Goal: Task Accomplishment & Management: Complete application form

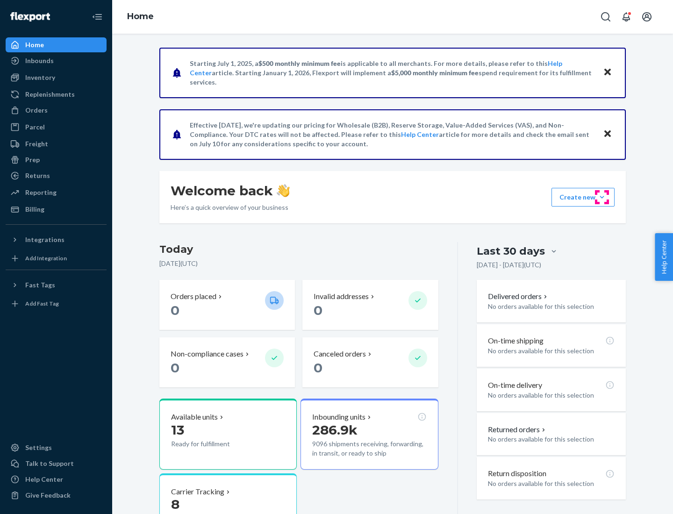
click at [602, 197] on button "Create new Create new inbound Create new order Create new product" at bounding box center [582, 197] width 63 height 19
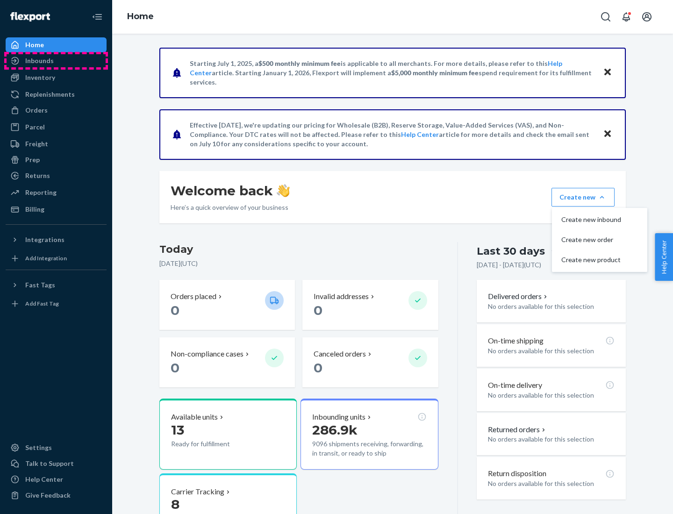
click at [56, 61] on div "Inbounds" at bounding box center [56, 60] width 99 height 13
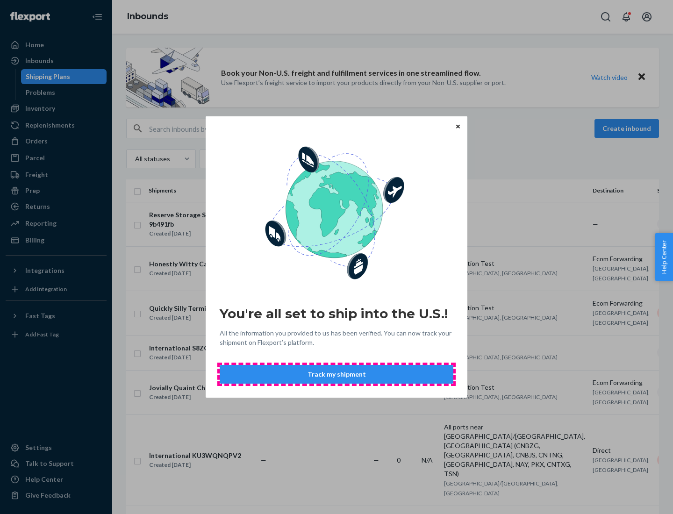
click at [336, 374] on button "Track my shipment" at bounding box center [337, 374] width 234 height 19
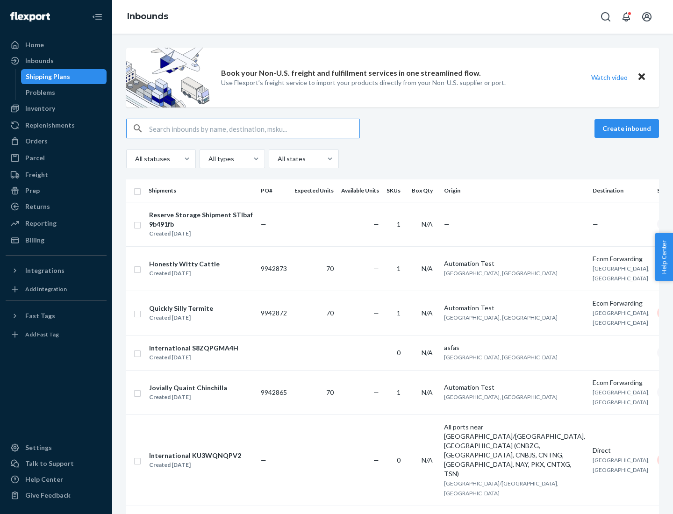
click at [628, 128] on button "Create inbound" at bounding box center [626, 128] width 64 height 19
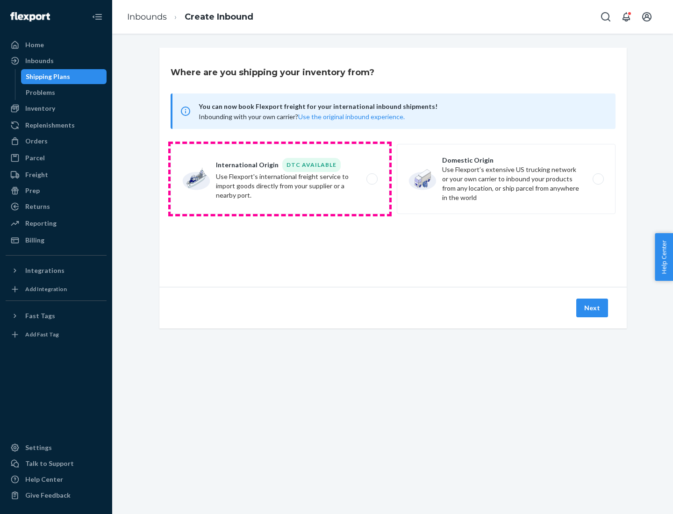
click at [280, 179] on label "International Origin DTC Available Use Flexport's international freight service…" at bounding box center [280, 179] width 219 height 70
click at [371, 179] on input "International Origin DTC Available Use Flexport's international freight service…" at bounding box center [374, 179] width 6 height 6
radio input "true"
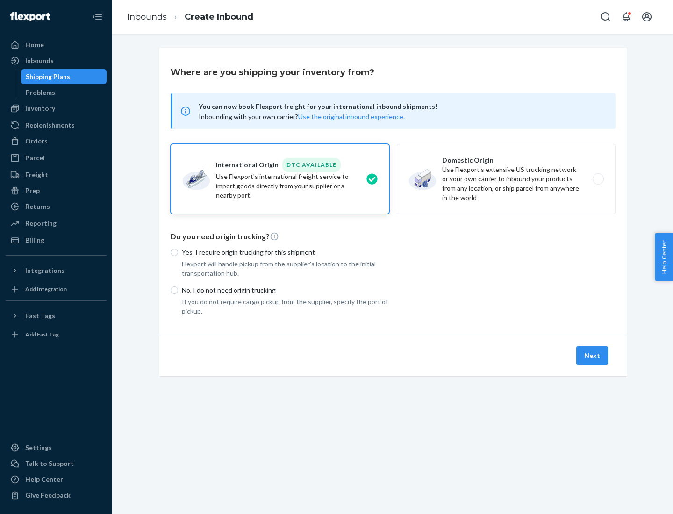
click at [285, 290] on p "No, I do not need origin trucking" at bounding box center [285, 289] width 207 height 9
click at [178, 290] on input "No, I do not need origin trucking" at bounding box center [174, 289] width 7 height 7
radio input "true"
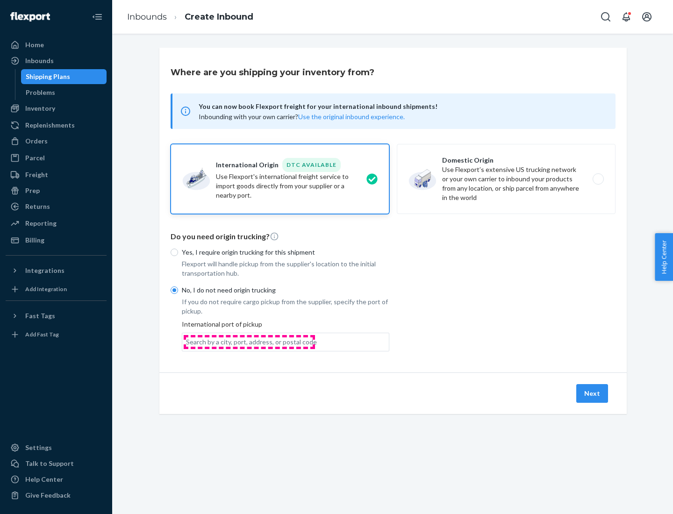
click at [249, 342] on div "Search by a city, port, address, or postal code" at bounding box center [251, 341] width 131 height 9
click at [187, 342] on input "Search by a city, port, address, or postal code" at bounding box center [186, 341] width 1 height 9
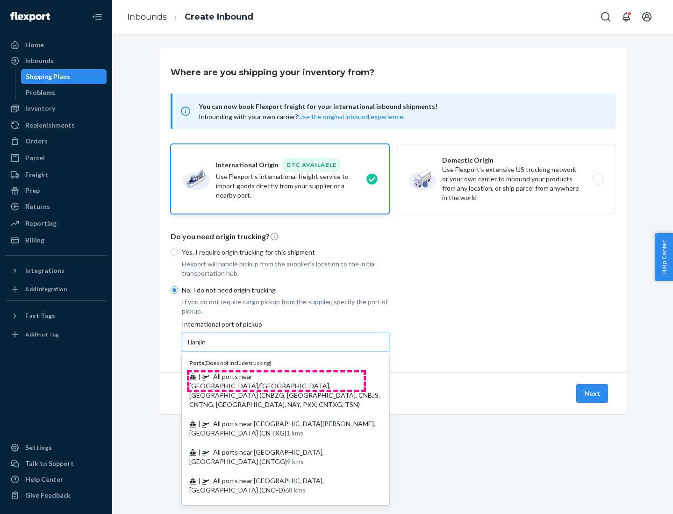
click at [276, 376] on span "| All ports near [GEOGRAPHIC_DATA]/[GEOGRAPHIC_DATA], [GEOGRAPHIC_DATA] (CNBZG,…" at bounding box center [284, 390] width 191 height 36
click at [207, 347] on input "Tianjin" at bounding box center [196, 341] width 21 height 9
type input "All ports near [GEOGRAPHIC_DATA]/[GEOGRAPHIC_DATA], [GEOGRAPHIC_DATA] (CNBZG, […"
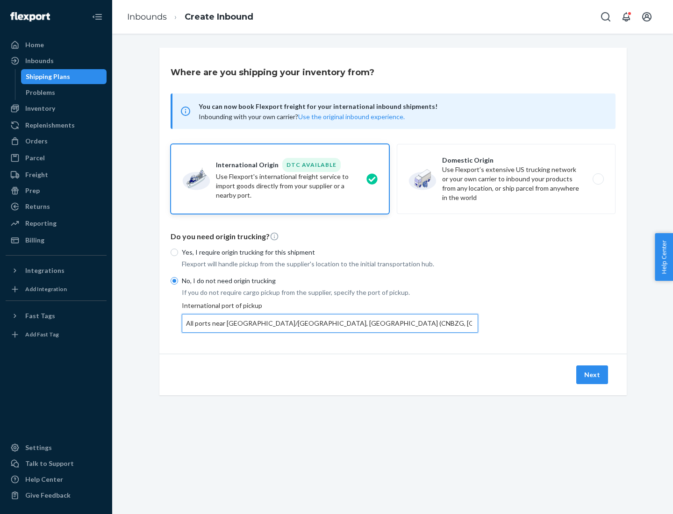
click at [592, 374] on button "Next" at bounding box center [592, 374] width 32 height 19
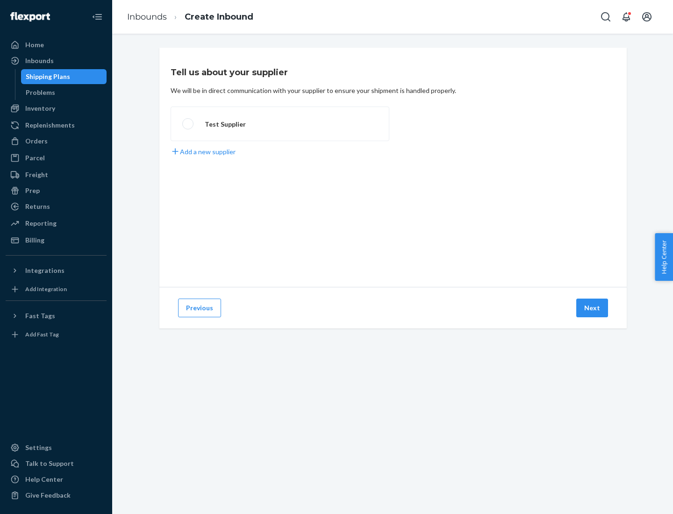
click at [280, 124] on label "Test Supplier" at bounding box center [280, 124] width 219 height 35
click at [188, 124] on input "Test Supplier" at bounding box center [185, 124] width 6 height 6
radio input "true"
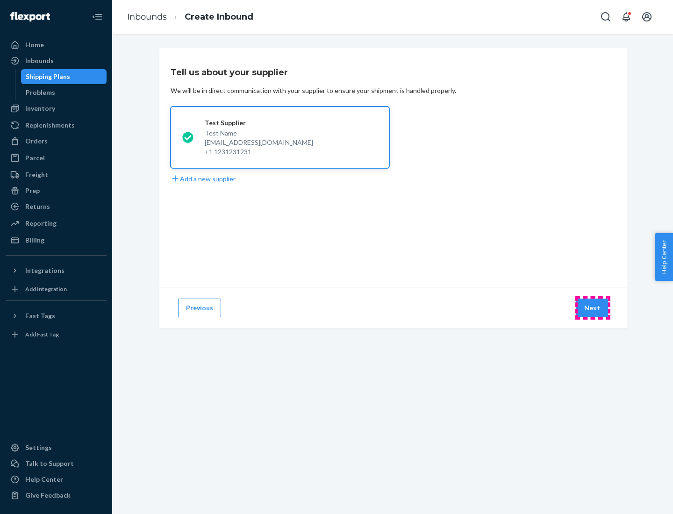
click at [592, 308] on button "Next" at bounding box center [592, 308] width 32 height 19
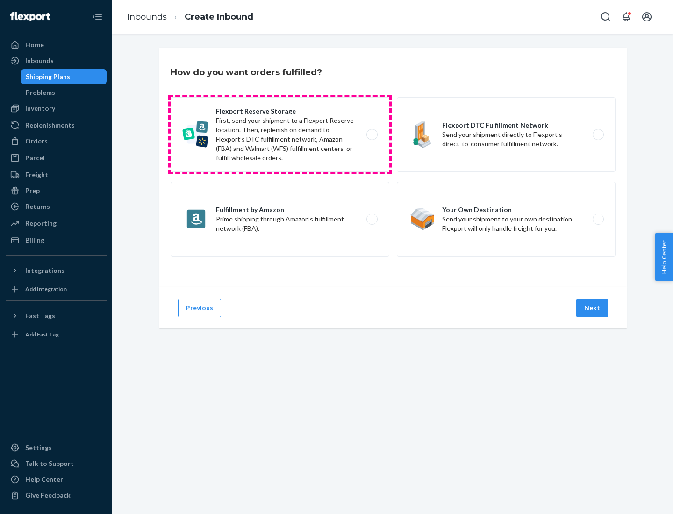
click at [280, 135] on label "Flexport Reserve Storage First, send your shipment to a Flexport Reserve locati…" at bounding box center [280, 134] width 219 height 75
click at [371, 135] on input "Flexport Reserve Storage First, send your shipment to a Flexport Reserve locati…" at bounding box center [374, 135] width 6 height 6
radio input "true"
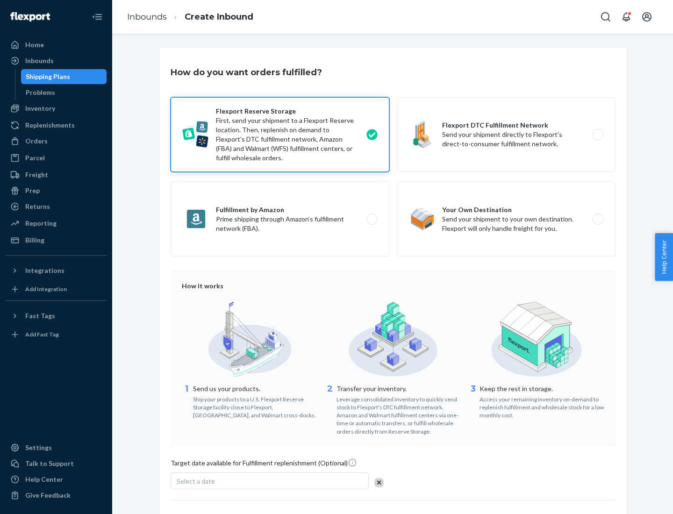
scroll to position [77, 0]
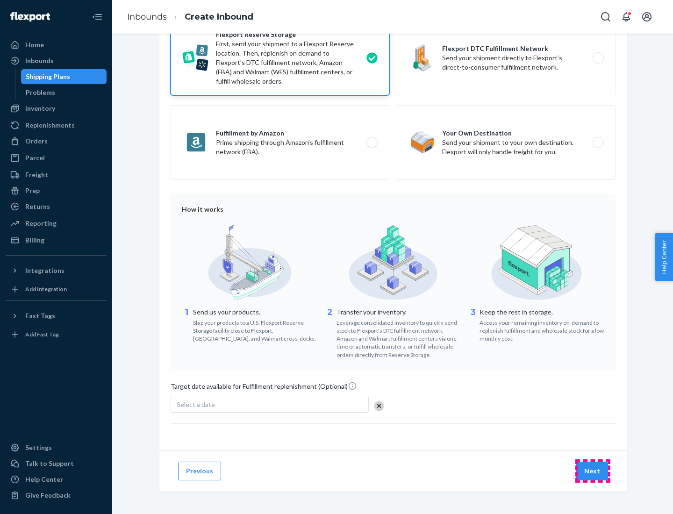
click at [592, 471] on button "Next" at bounding box center [592, 471] width 32 height 19
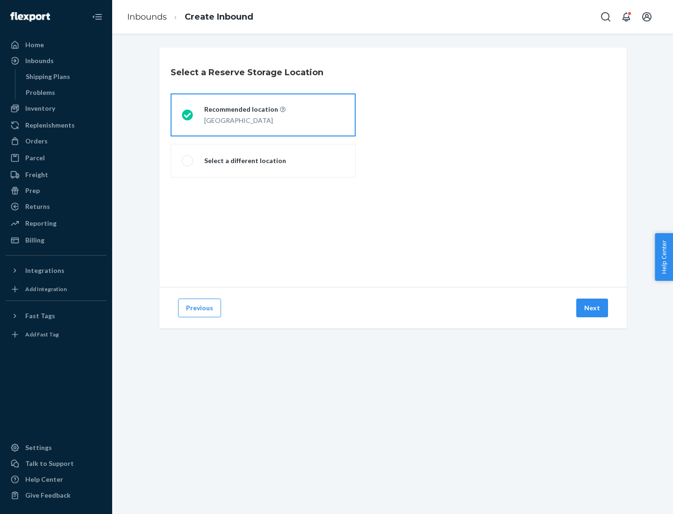
click at [263, 115] on div "[GEOGRAPHIC_DATA]" at bounding box center [244, 119] width 81 height 11
click at [188, 115] on input "Recommended location [GEOGRAPHIC_DATA]" at bounding box center [185, 115] width 6 height 6
click at [592, 308] on button "Next" at bounding box center [592, 308] width 32 height 19
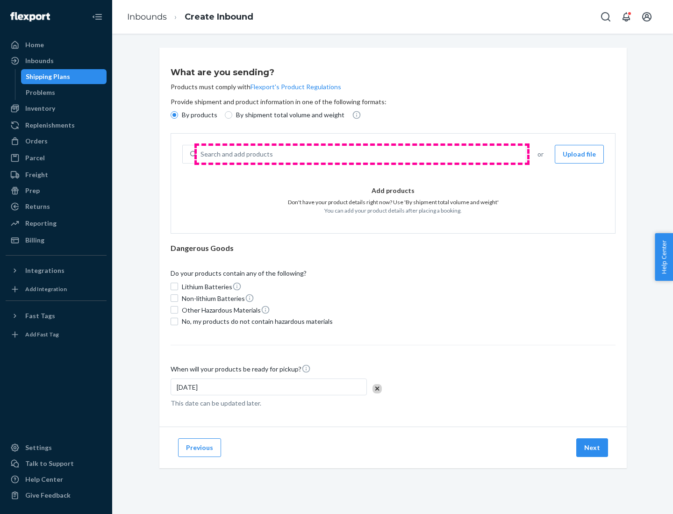
click at [362, 154] on div "Search and add products" at bounding box center [361, 154] width 329 height 17
click at [201, 154] on input "Search and add products" at bounding box center [200, 154] width 1 height 9
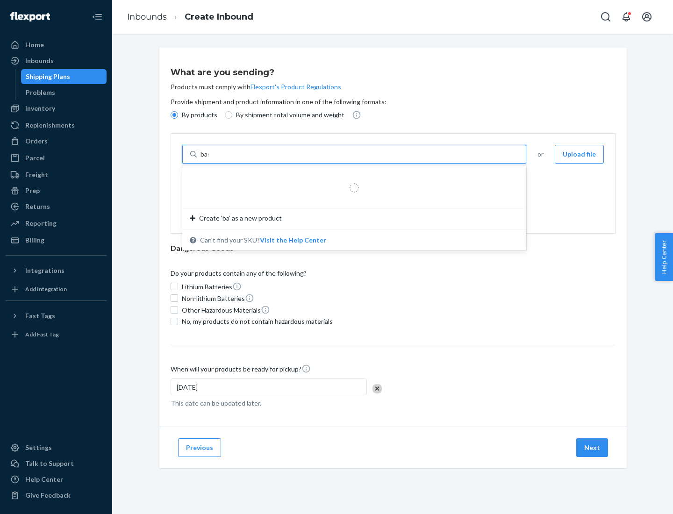
type input "basic"
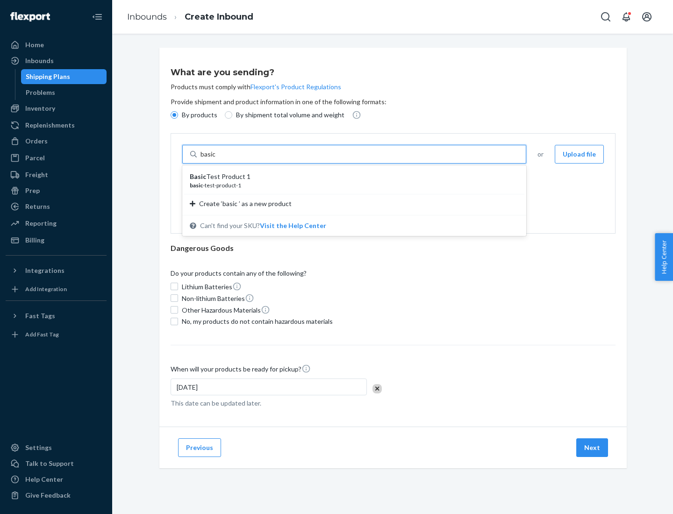
click at [351, 177] on div "Basic Test Product 1" at bounding box center [350, 176] width 321 height 9
click at [217, 159] on input "basic" at bounding box center [208, 154] width 17 height 9
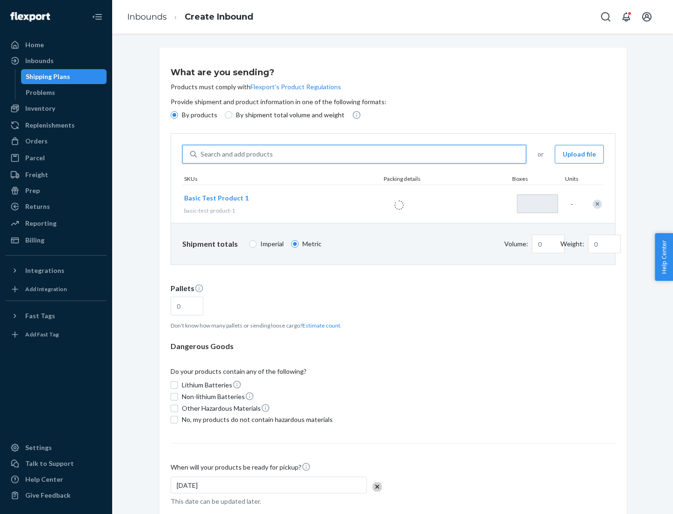
type input "1"
type input "1.09"
type input "3.27"
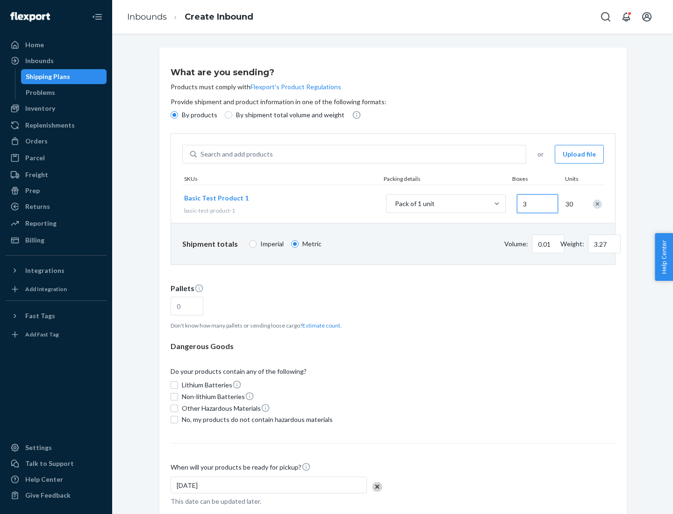
type input "30"
type input "0.01"
type input "32.66"
type input "300"
type input "0.07"
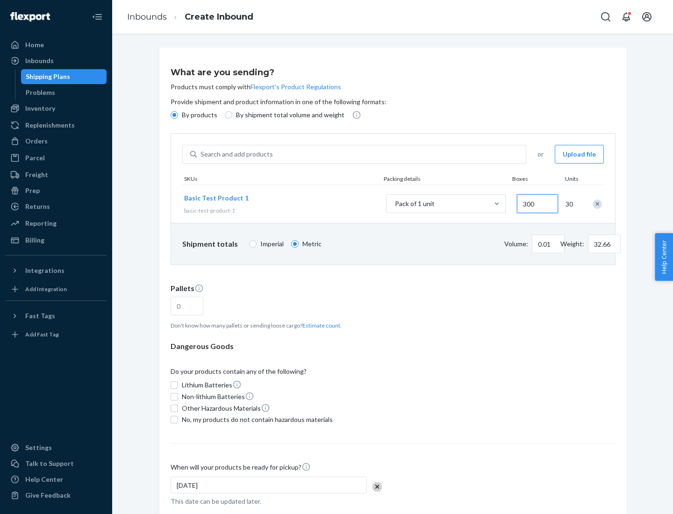
type input "326.59"
type input "3000"
type input "0.68"
type input "3265.86"
type input "1.09"
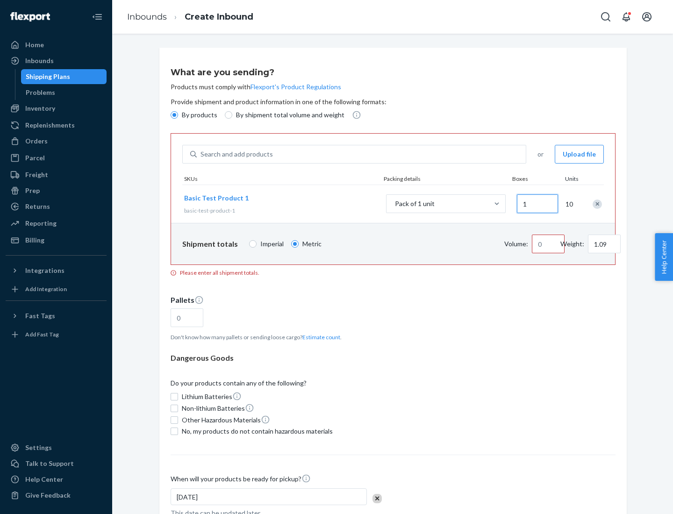
type input "10"
type input "10.89"
type input "100"
type input "0.02"
type input "108.86"
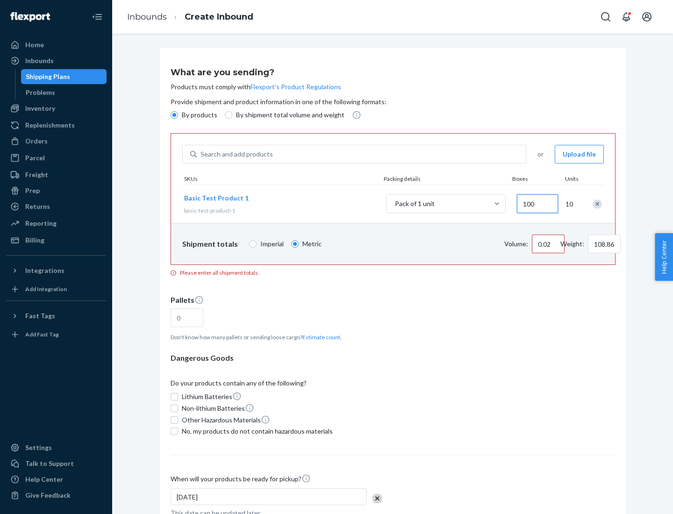
type input "1000"
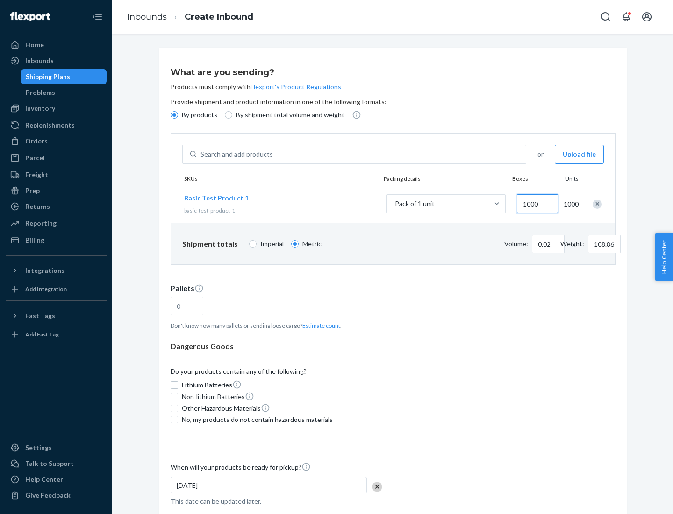
type input "0.23"
type input "1088.62"
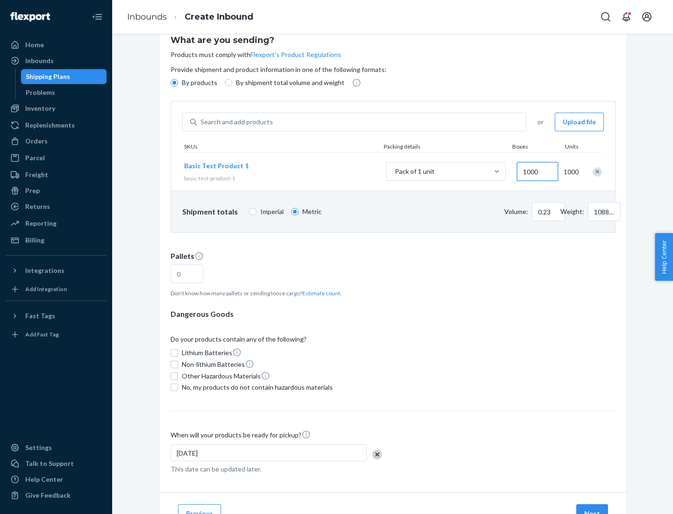
type input "1000"
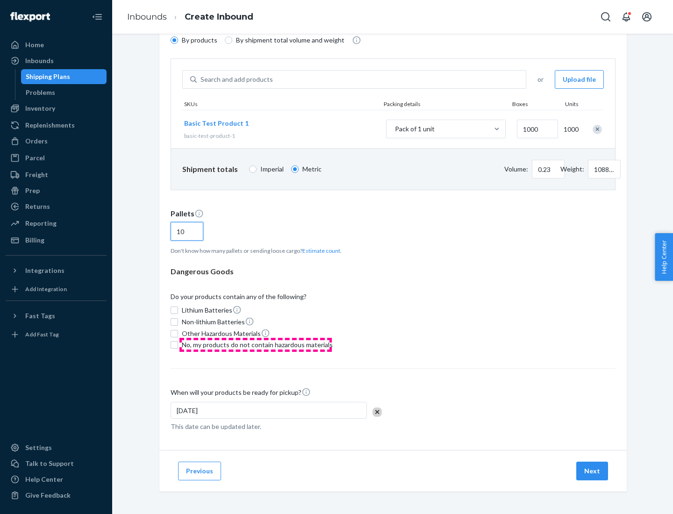
type input "10"
click at [256, 345] on span "No, my products do not contain hazardous materials" at bounding box center [257, 344] width 151 height 9
click at [178, 345] on input "No, my products do not contain hazardous materials" at bounding box center [174, 344] width 7 height 7
checkbox input "true"
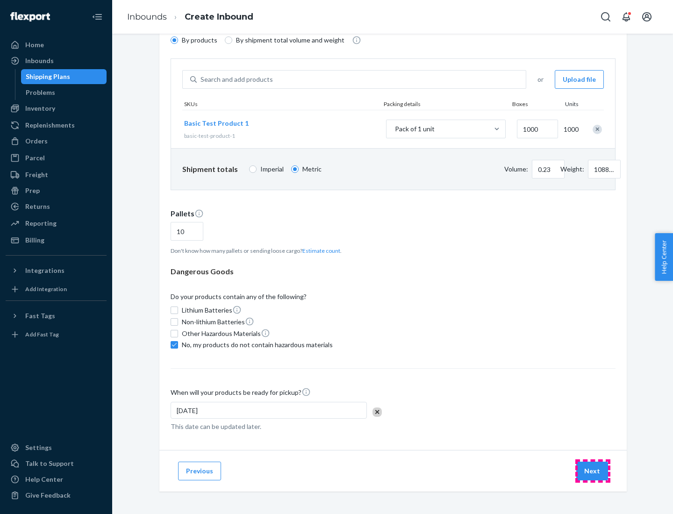
click at [592, 471] on button "Next" at bounding box center [592, 471] width 32 height 19
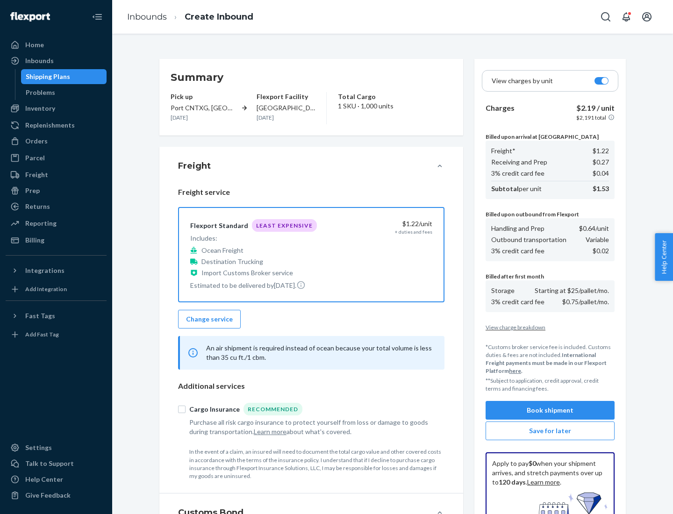
scroll to position [136, 0]
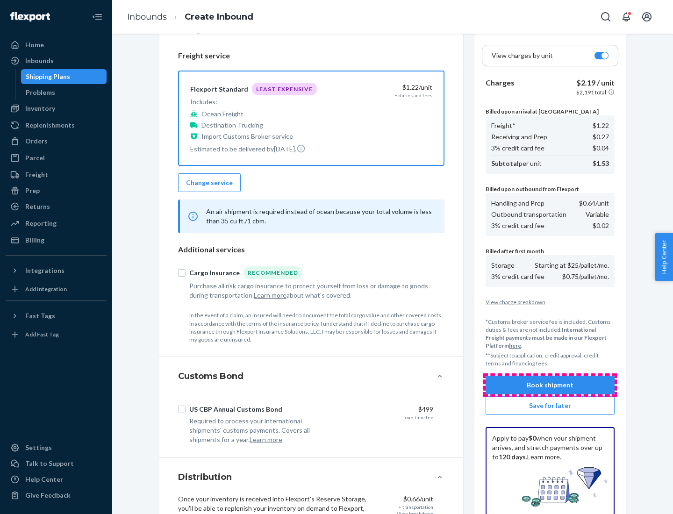
click at [550, 385] on button "Book shipment" at bounding box center [549, 385] width 129 height 19
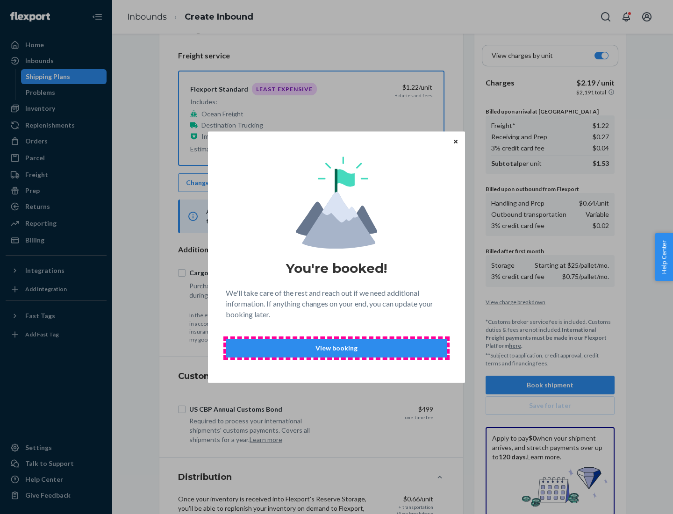
click at [336, 348] on p "View booking" at bounding box center [337, 347] width 206 height 9
